Goal: Task Accomplishment & Management: Complete application form

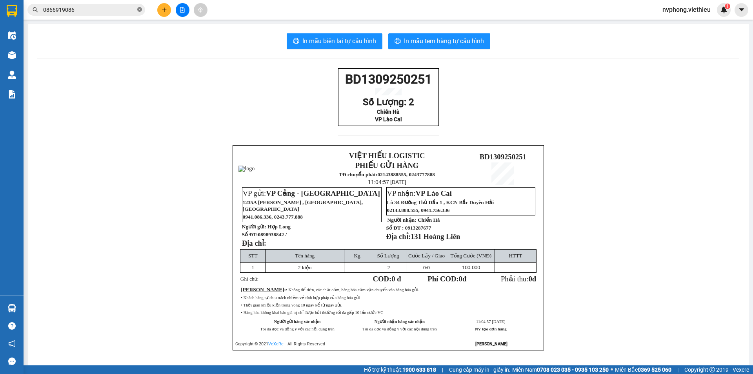
click at [141, 11] on icon "close-circle" at bounding box center [139, 9] width 5 height 5
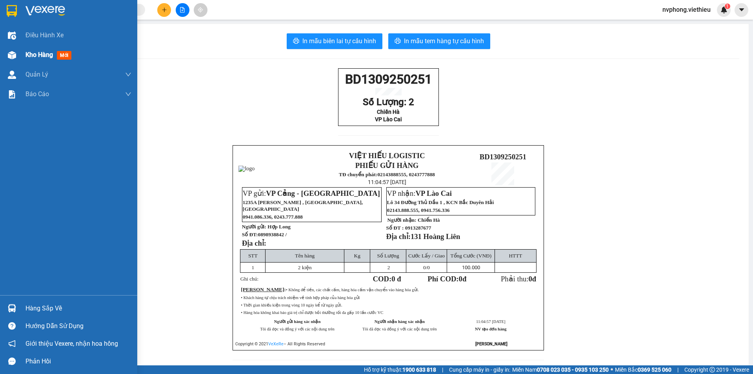
click at [33, 56] on span "Kho hàng" at bounding box center [38, 54] width 27 height 7
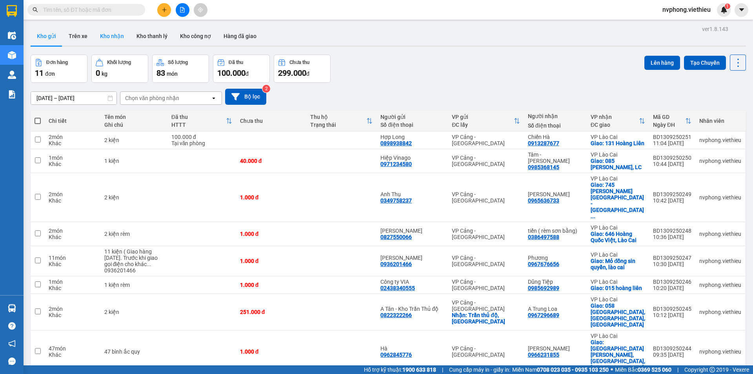
click at [113, 38] on button "Kho nhận" at bounding box center [112, 36] width 36 height 19
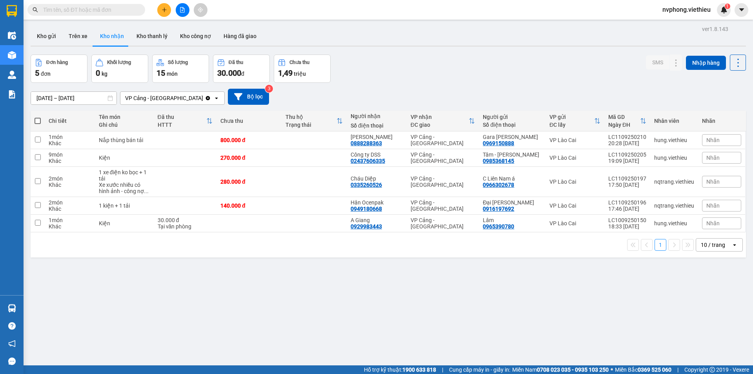
click at [40, 100] on input "[DATE] – [DATE]" at bounding box center [73, 98] width 85 height 13
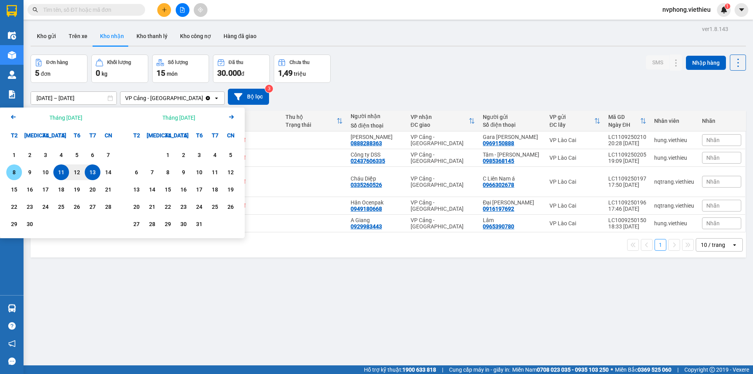
click at [13, 173] on div "8" at bounding box center [14, 171] width 11 height 9
click at [89, 174] on div "13" at bounding box center [92, 171] width 11 height 9
type input "[DATE] – [DATE]"
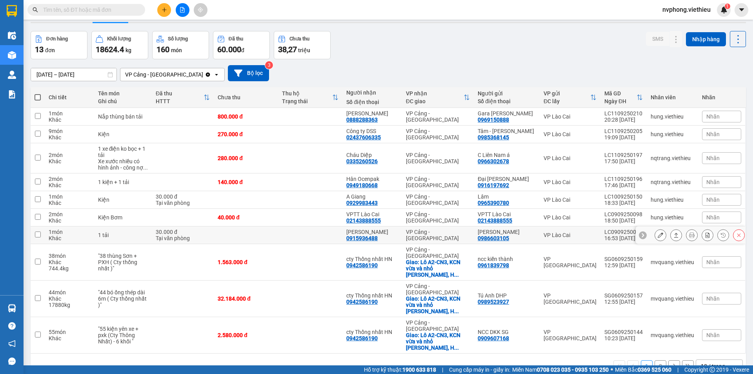
scroll to position [36, 0]
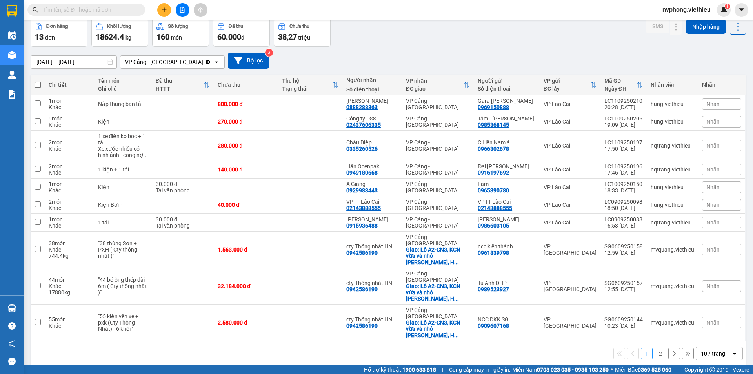
click at [706, 349] on div "10 / trang" at bounding box center [713, 353] width 24 height 8
click at [707, 295] on span "100 / trang" at bounding box center [710, 298] width 28 height 8
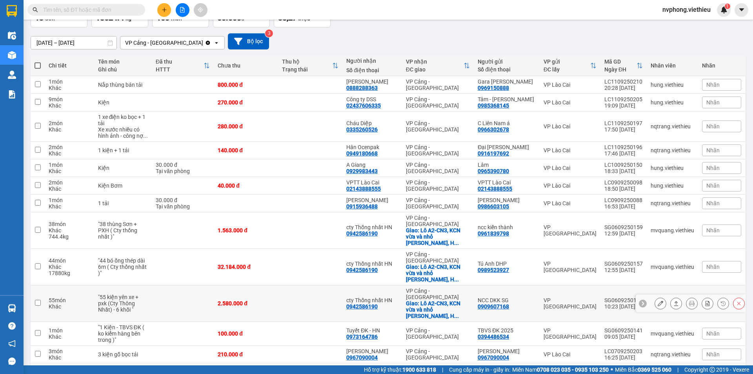
scroll to position [65, 0]
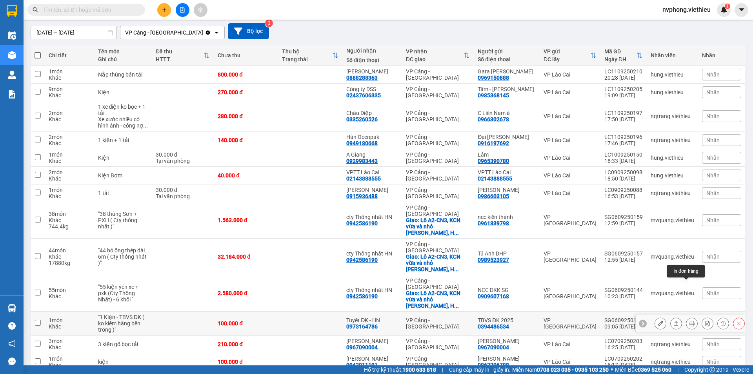
click at [689, 320] on icon at bounding box center [691, 322] width 5 height 5
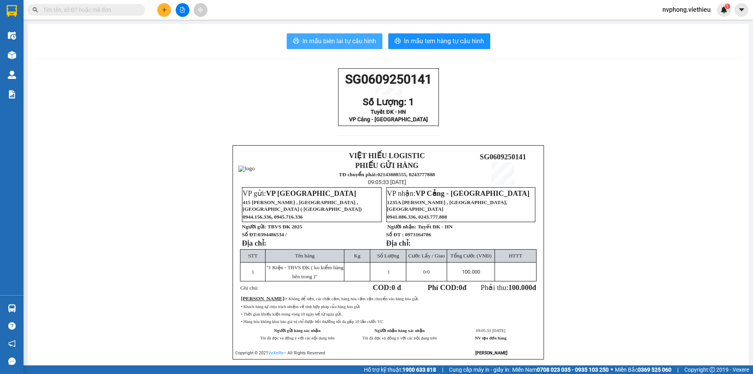
click at [341, 41] on span "In mẫu biên lai tự cấu hình" at bounding box center [339, 41] width 74 height 10
click at [324, 37] on span "In mẫu biên lai tự cấu hình" at bounding box center [339, 41] width 74 height 10
drag, startPoint x: 320, startPoint y: 41, endPoint x: 320, endPoint y: 76, distance: 34.9
click at [320, 41] on span "In mẫu biên lai tự cấu hình" at bounding box center [339, 41] width 74 height 10
click at [167, 7] on icon "plus" at bounding box center [164, 9] width 5 height 5
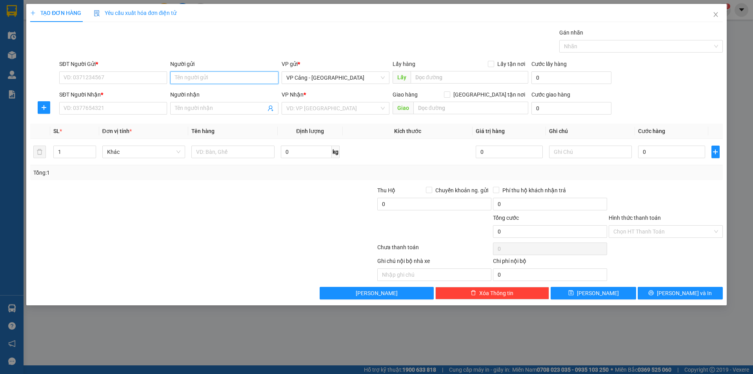
click at [185, 76] on input "Người gửi" at bounding box center [224, 77] width 108 height 13
click at [181, 111] on input "Người nhận" at bounding box center [220, 108] width 91 height 9
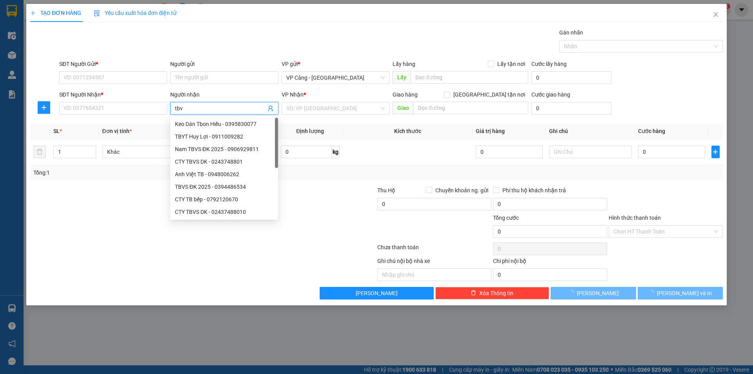
type input "tbvs"
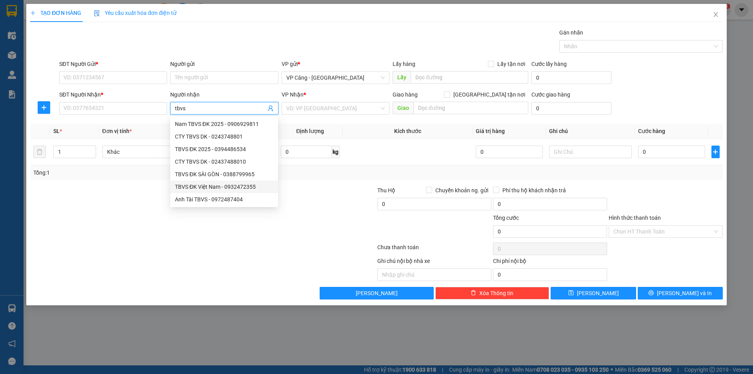
click at [196, 187] on div "TBVS ĐK Việt Nam - 0932472355" at bounding box center [224, 186] width 98 height 9
type input "0932472355"
type input "TBVS ĐK Việt Nam"
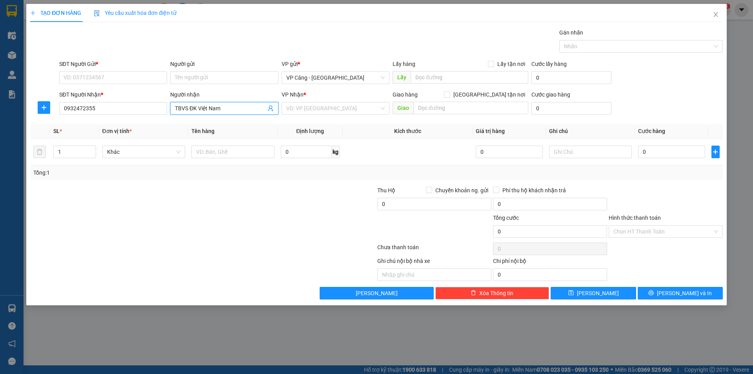
checkbox input "true"
type input "VPSG"
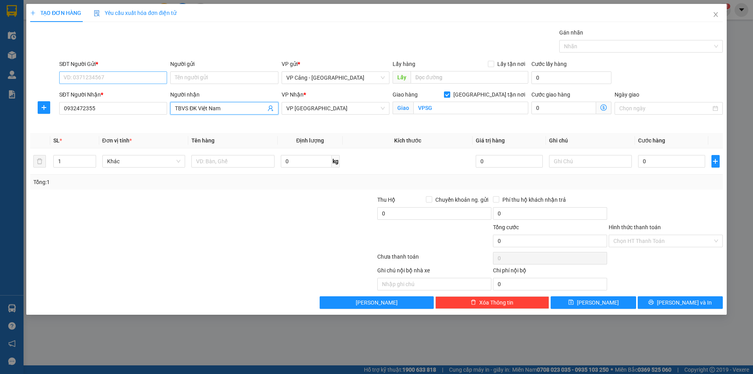
type input "TBVS ĐK Việt Nam"
click at [93, 78] on input "SĐT Người Gửi *" at bounding box center [113, 77] width 108 height 13
click at [126, 106] on input "0932472355" at bounding box center [113, 108] width 108 height 13
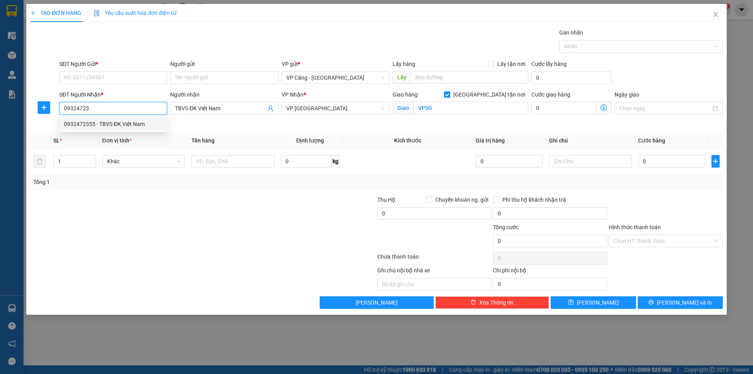
click at [101, 126] on div "0932472355 - TBVS ĐK Việt Nam" at bounding box center [113, 124] width 98 height 9
type input "0932472355"
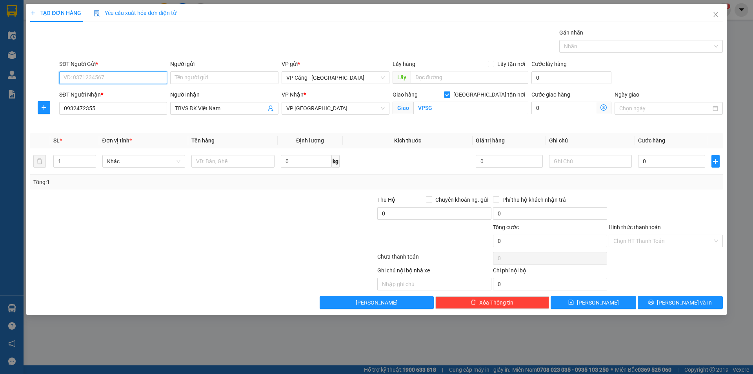
click at [87, 76] on input "SĐT Người Gửi *" at bounding box center [113, 77] width 108 height 13
click at [91, 94] on div "0973164786 - Tuyết ĐK - HN" at bounding box center [113, 93] width 98 height 9
type input "0973164786"
type input "Tuyết ĐK - HN"
click at [73, 165] on input "1" at bounding box center [75, 161] width 42 height 12
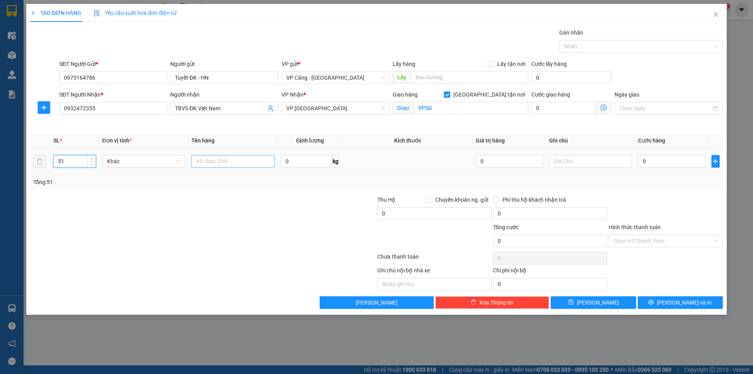
type input "51"
click at [230, 165] on input "text" at bounding box center [232, 161] width 83 height 13
type input "51 kiện"
click at [651, 164] on input "0" at bounding box center [671, 161] width 67 height 13
click at [678, 309] on div "TẠO ĐƠN HÀNG Yêu cầu xuất hóa đơn điện tử Transit Pickup Surcharge Ids Transit …" at bounding box center [376, 159] width 700 height 310
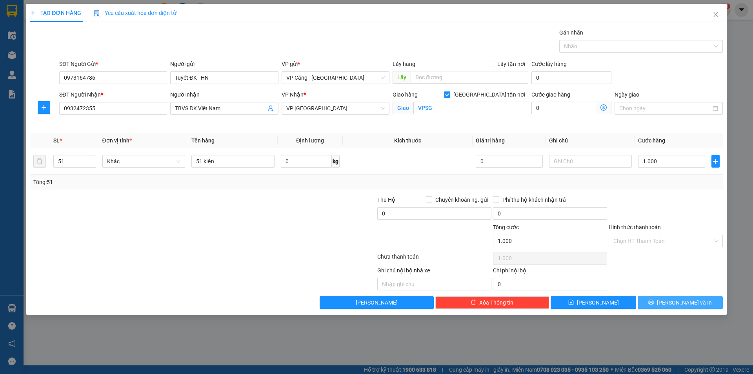
drag, startPoint x: 683, startPoint y: 303, endPoint x: 452, endPoint y: 242, distance: 238.8
click at [683, 303] on span "[PERSON_NAME] và In" at bounding box center [684, 302] width 55 height 9
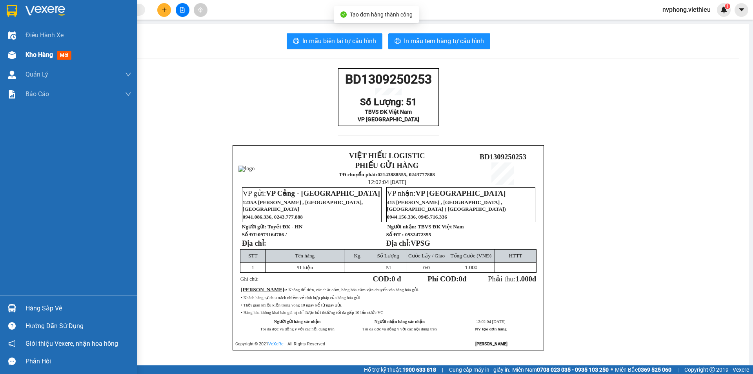
click at [31, 61] on div "Kho hàng mới" at bounding box center [78, 55] width 106 height 20
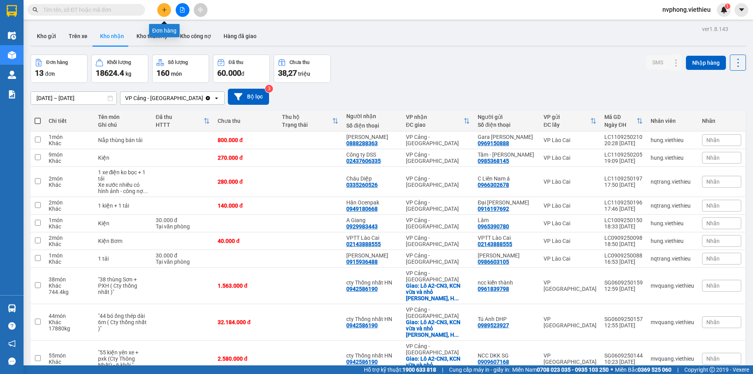
click at [164, 12] on icon "plus" at bounding box center [164, 9] width 5 height 5
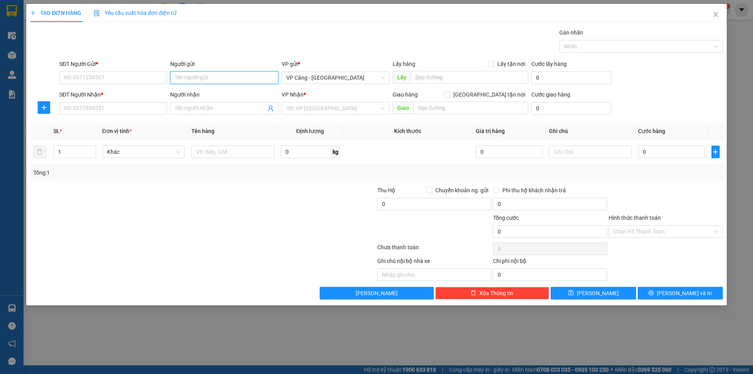
click at [176, 78] on input "Người gửi" at bounding box center [224, 77] width 108 height 13
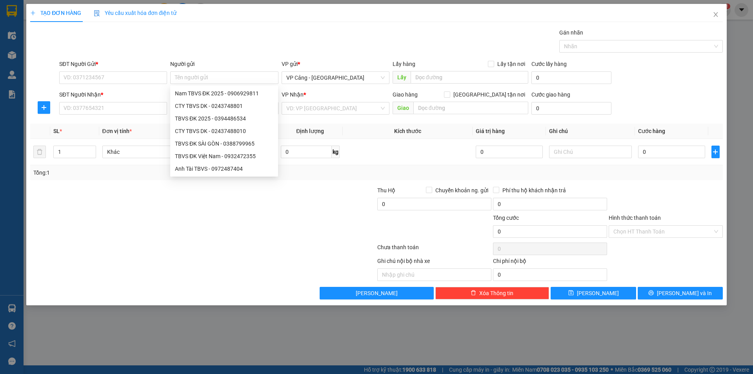
click at [154, 87] on form "SĐT Người Gửi * VD: 0371234567 Người gửi Tên người gửi VP gửi * VP Cảng - [GEOG…" at bounding box center [376, 89] width 692 height 58
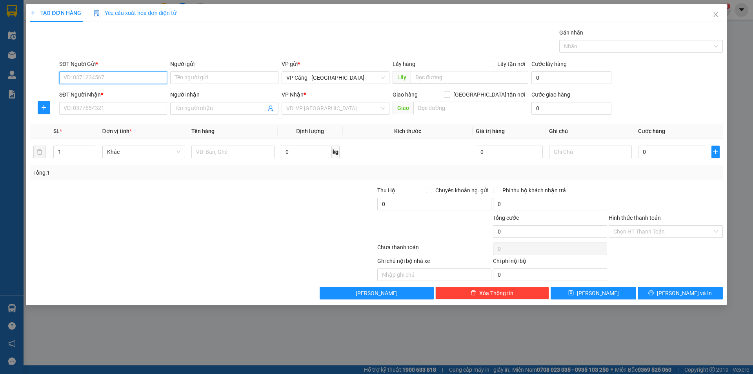
click at [137, 77] on input "SĐT Người Gửi *" at bounding box center [113, 77] width 108 height 13
click at [129, 93] on div "0944156336 - VP [GEOGRAPHIC_DATA] Anh Quang" at bounding box center [126, 93] width 125 height 9
type input "0944156336"
type input "VP Sài Gòn Anh Quang"
type input "0944156336"
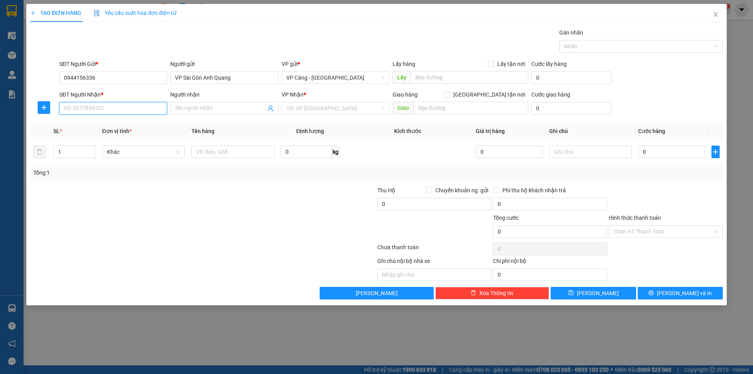
click at [119, 114] on input "SĐT Người Nhận *" at bounding box center [113, 108] width 108 height 13
click at [116, 125] on div "0944156336 - VP [GEOGRAPHIC_DATA] Anh Quang" at bounding box center [126, 124] width 125 height 9
type input "0944156336"
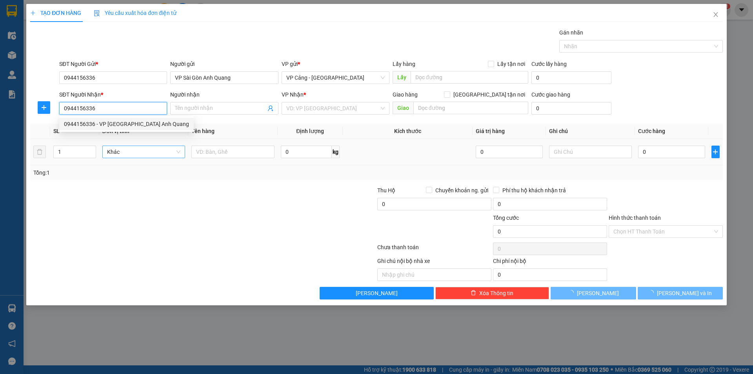
type input "VP Sài Gòn Anh Quang"
checkbox input "true"
type input "VP [GEOGRAPHIC_DATA]"
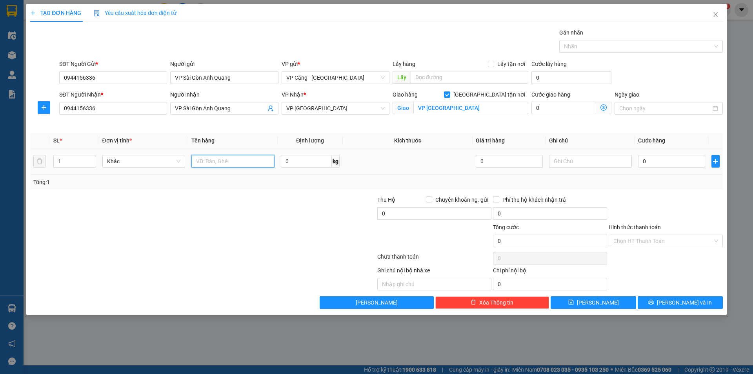
click at [216, 163] on input "text" at bounding box center [232, 161] width 83 height 13
type input "1 máy phô tô"
click at [653, 162] on input "0" at bounding box center [671, 161] width 67 height 13
click at [683, 301] on span "[PERSON_NAME] và In" at bounding box center [684, 302] width 55 height 9
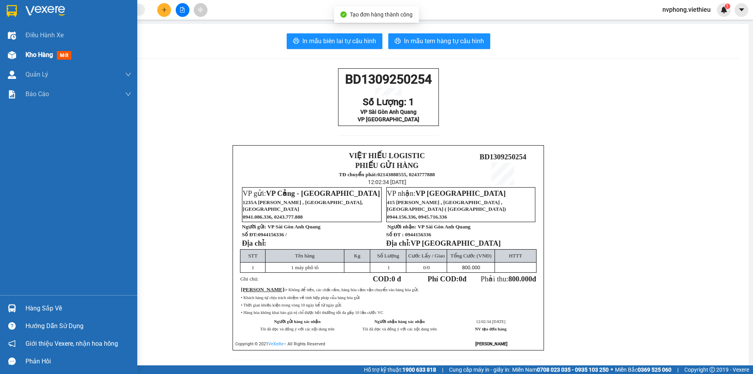
click at [29, 56] on span "Kho hàng" at bounding box center [38, 54] width 27 height 7
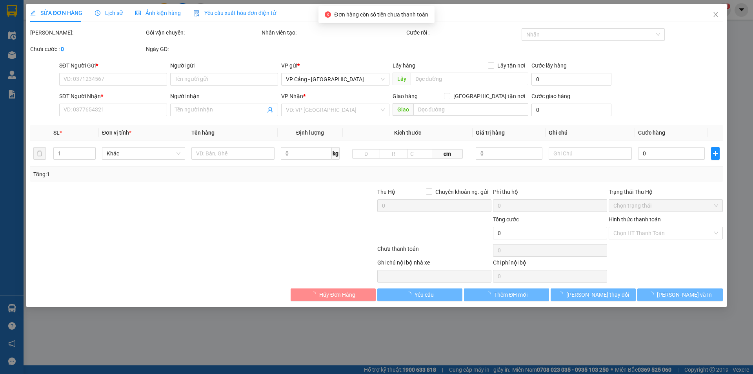
type input "0394486534"
type input "TBVS ĐK 2025"
type input "0973164786"
type input "Tuyết ĐK - HN"
type input "100.000"
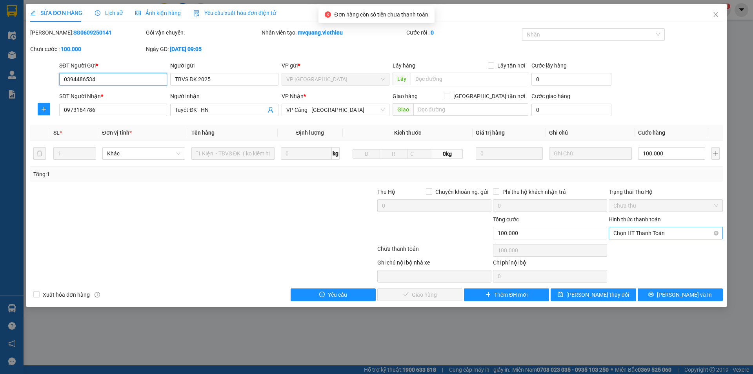
click at [644, 239] on div "Chọn HT Thanh Toán" at bounding box center [665, 233] width 114 height 13
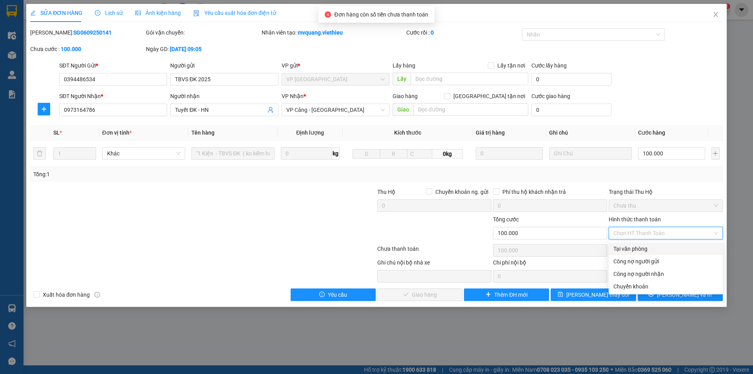
click at [640, 252] on div "Tại văn phòng" at bounding box center [665, 248] width 105 height 9
type input "0"
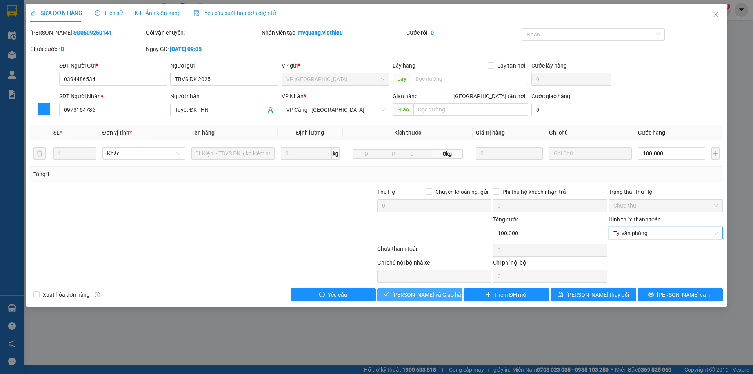
click at [439, 296] on span "[PERSON_NAME] và Giao hàng" at bounding box center [429, 294] width 75 height 9
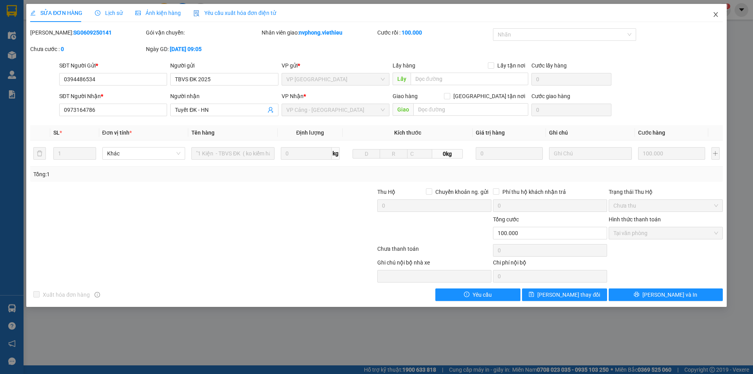
click at [717, 18] on icon "close" at bounding box center [715, 14] width 6 height 6
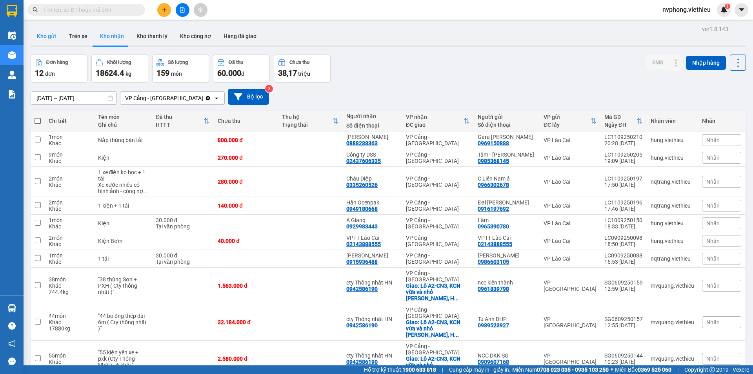
click at [48, 33] on button "Kho gửi" at bounding box center [47, 36] width 32 height 19
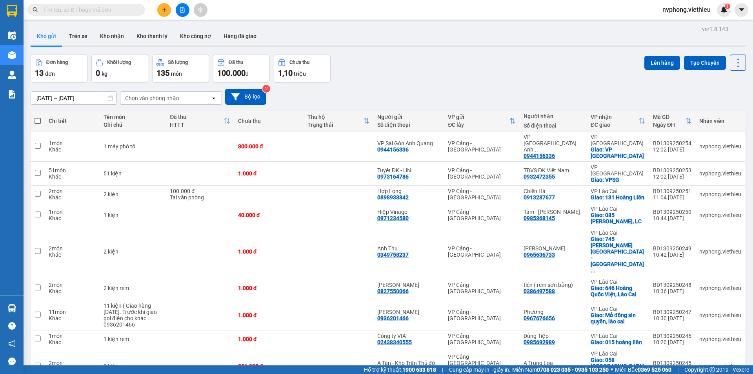
click at [700, 356] on span "100 / trang" at bounding box center [710, 360] width 28 height 8
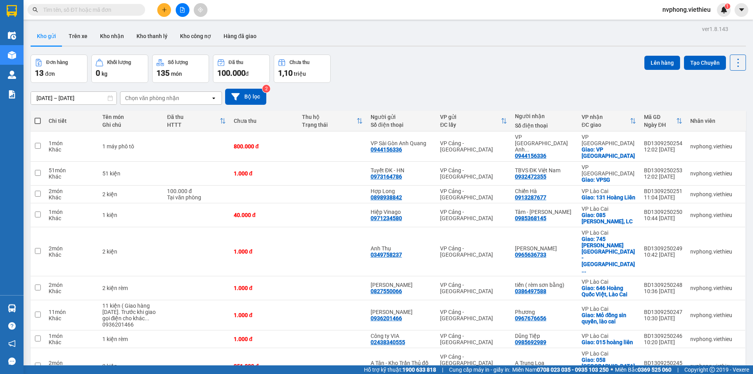
click at [153, 94] on div "Chọn văn phòng nhận" at bounding box center [152, 98] width 54 height 8
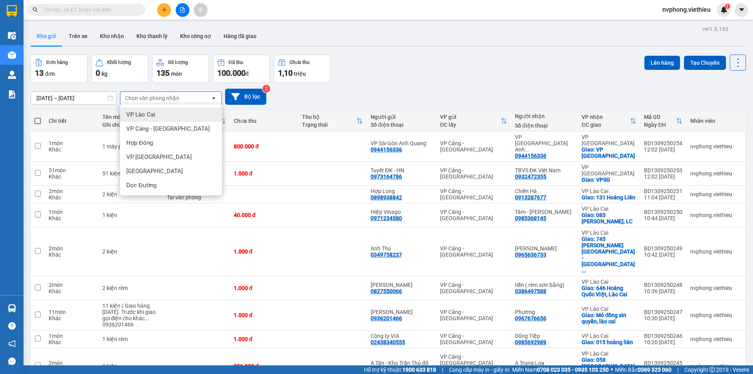
click at [151, 107] on div "VP Lào Cai" at bounding box center [171, 114] width 102 height 14
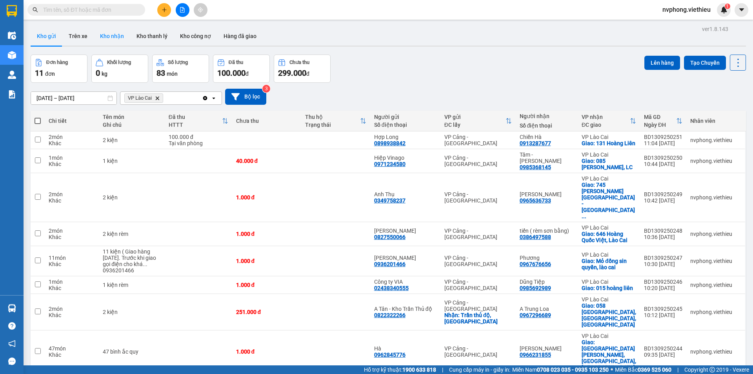
click at [117, 38] on button "Kho nhận" at bounding box center [112, 36] width 36 height 19
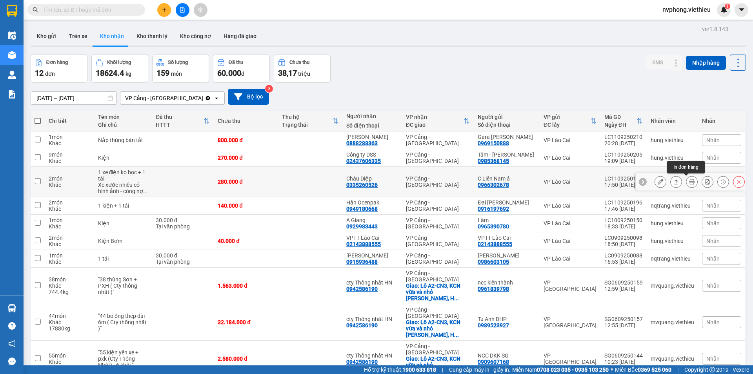
click at [689, 183] on icon at bounding box center [691, 181] width 5 height 5
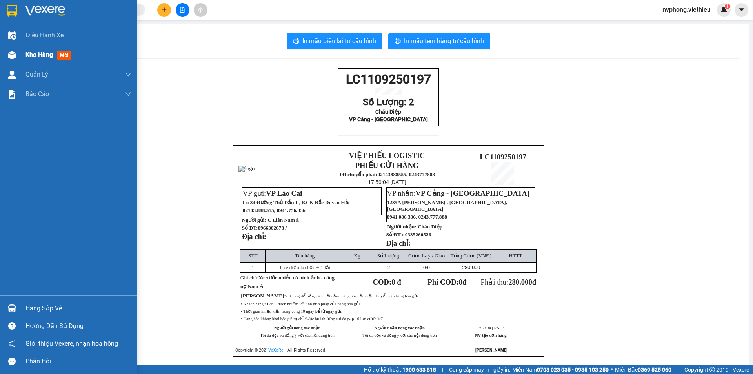
click at [29, 54] on span "Kho hàng" at bounding box center [38, 54] width 27 height 7
